Goal: Use online tool/utility

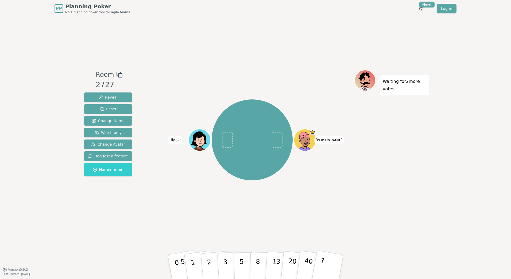
click at [403, 156] on div "Waiting for 2 more votes..." at bounding box center [391, 143] width 75 height 147
click at [113, 132] on span "Watch only" at bounding box center [108, 132] width 27 height 5
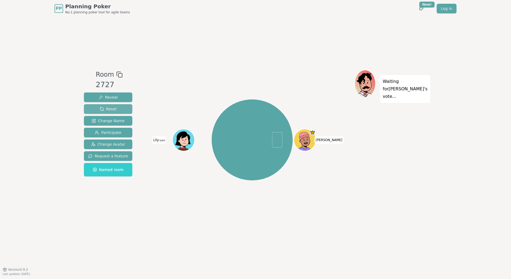
click at [107, 109] on span "Reset" at bounding box center [108, 108] width 17 height 5
click at [113, 98] on span "Reveal" at bounding box center [108, 97] width 19 height 5
click at [108, 109] on span "Reset" at bounding box center [108, 108] width 17 height 5
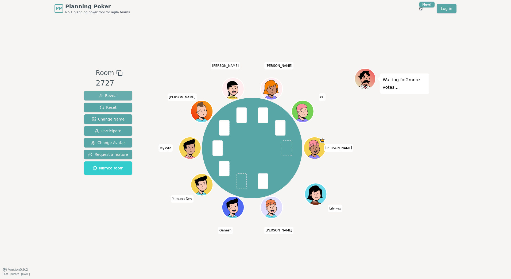
click at [107, 96] on span "Reveal" at bounding box center [108, 95] width 19 height 5
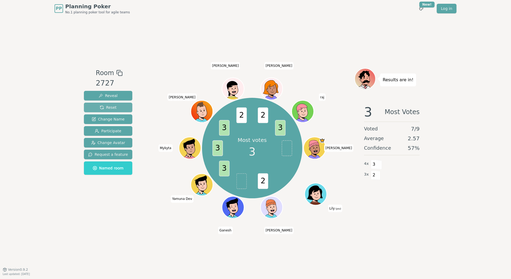
click at [113, 106] on span "Reset" at bounding box center [108, 107] width 17 height 5
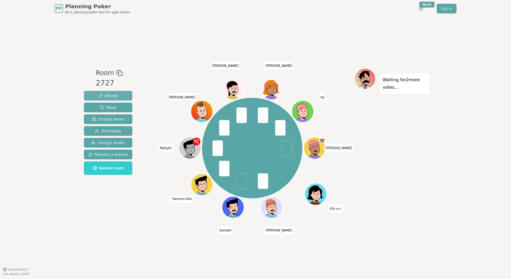
click at [109, 96] on span "Reveal" at bounding box center [108, 95] width 19 height 5
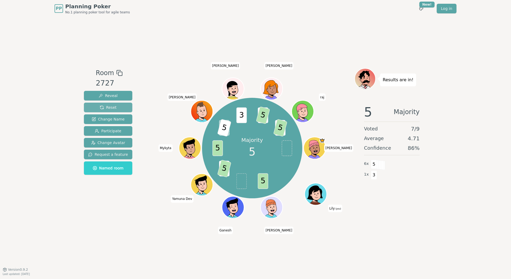
click at [107, 105] on span "Reset" at bounding box center [108, 107] width 17 height 5
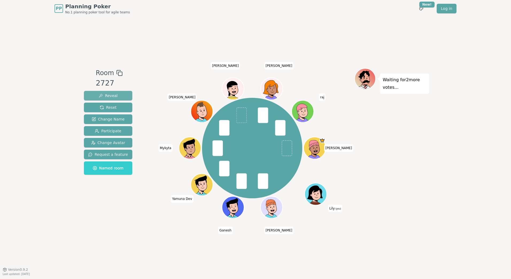
click at [106, 94] on span "Reveal" at bounding box center [108, 95] width 19 height 5
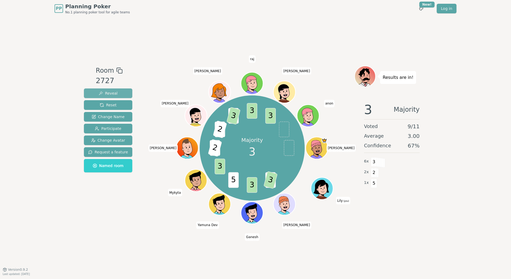
click at [100, 93] on span "Reveal" at bounding box center [108, 93] width 19 height 5
click at [106, 105] on span "Reset" at bounding box center [108, 104] width 17 height 5
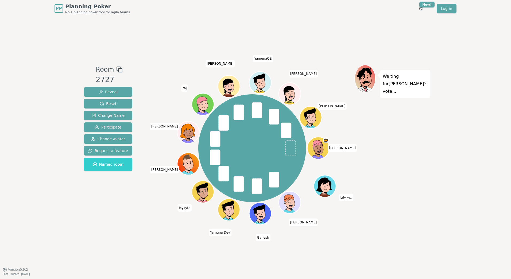
drag, startPoint x: 93, startPoint y: 90, endPoint x: 74, endPoint y: 95, distance: 19.6
click at [92, 90] on button "Reveal" at bounding box center [108, 92] width 48 height 10
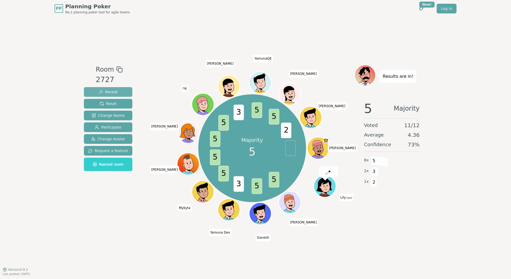
click at [111, 92] on span "Reveal" at bounding box center [108, 91] width 19 height 5
drag, startPoint x: 106, startPoint y: 103, endPoint x: 114, endPoint y: 104, distance: 7.6
click at [107, 103] on span "Reset" at bounding box center [108, 103] width 17 height 5
